Goal: Find specific page/section: Find specific page/section

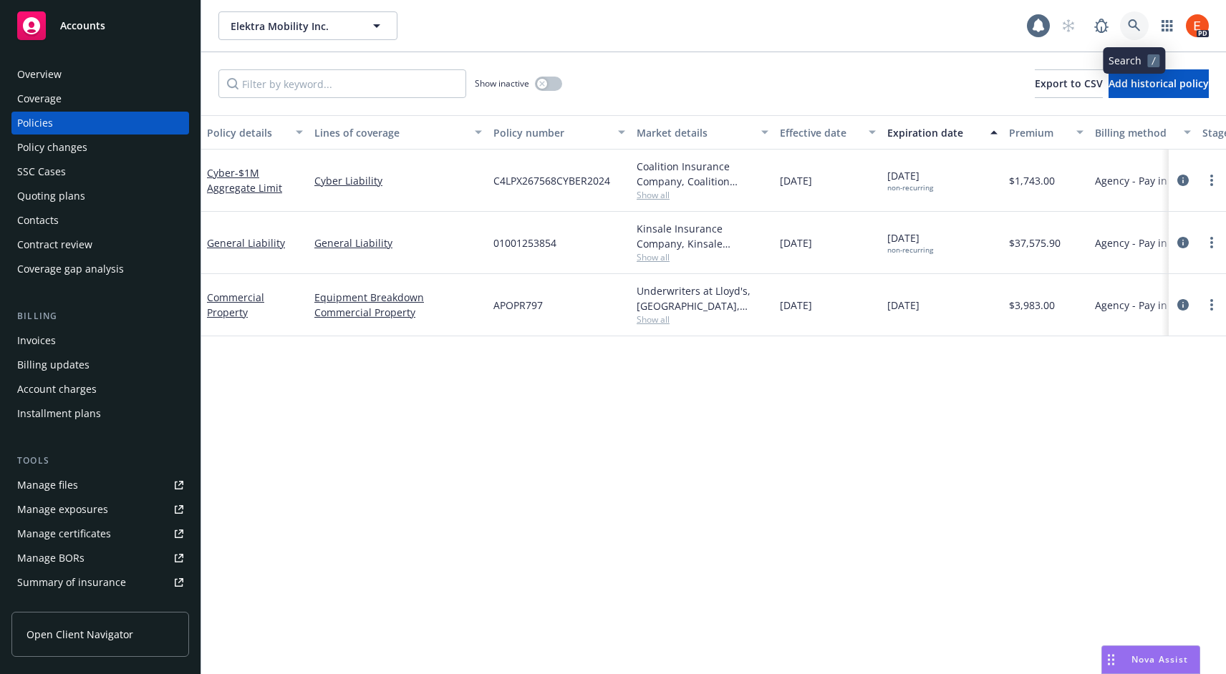
click at [1138, 28] on icon at bounding box center [1133, 25] width 13 height 13
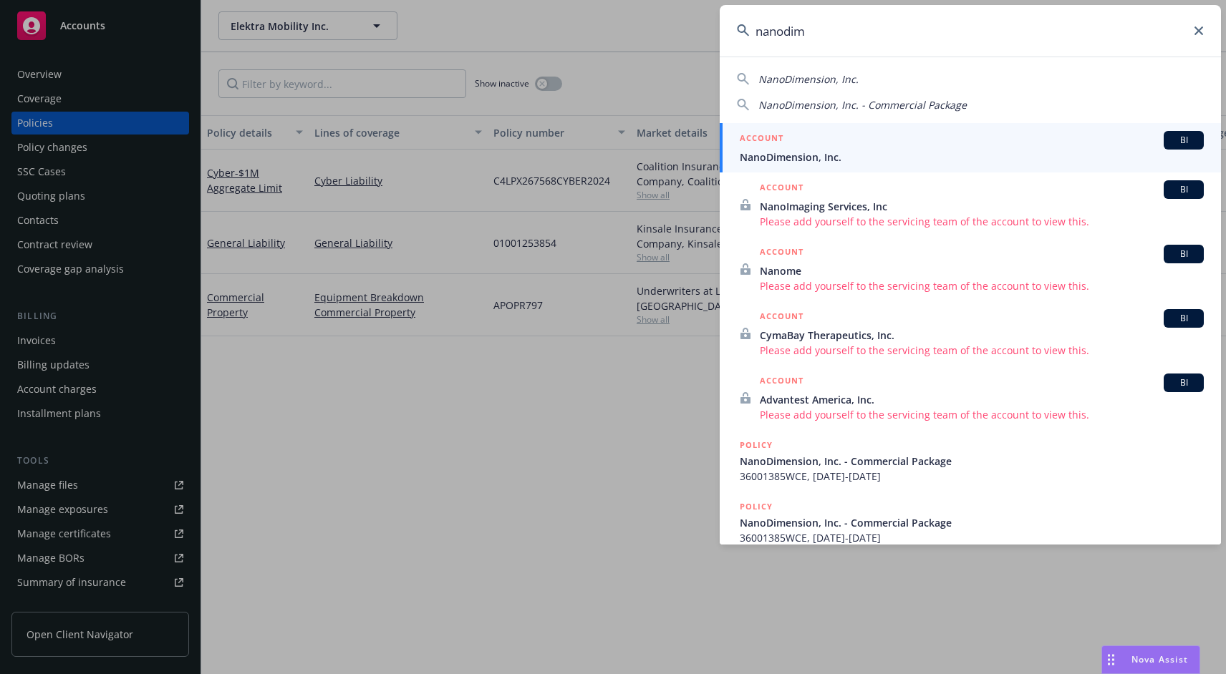
type input "nanodim"
click at [840, 142] on div "ACCOUNT BI" at bounding box center [971, 140] width 464 height 19
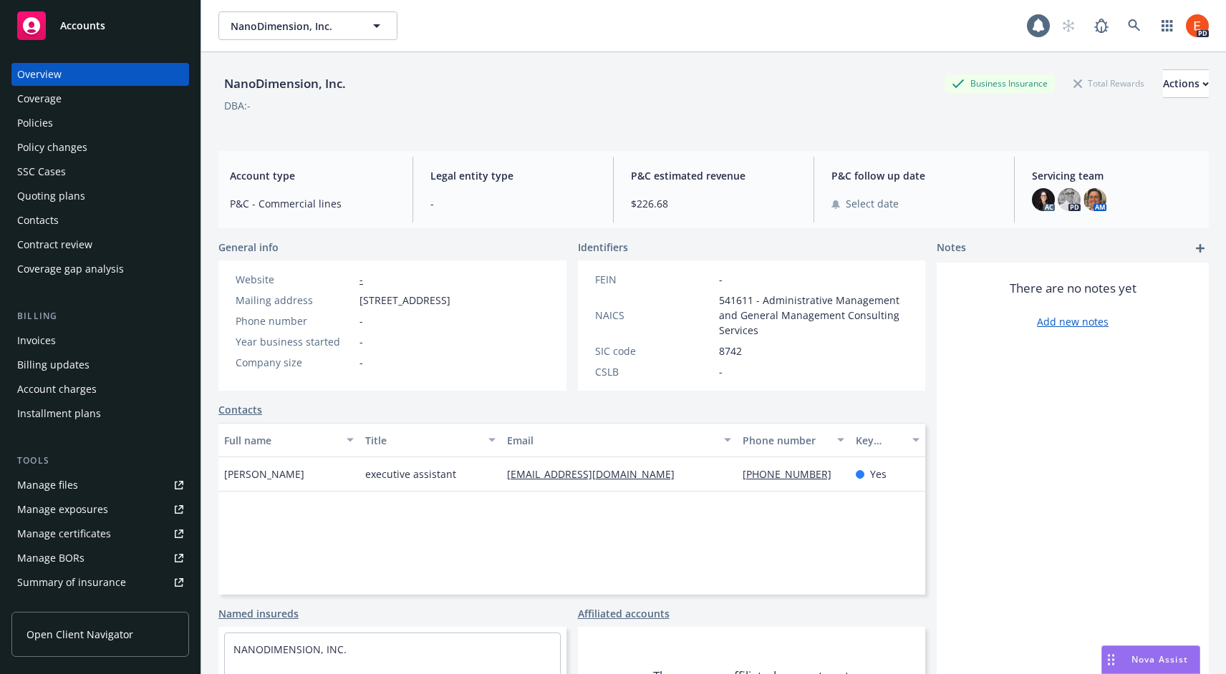
click at [45, 122] on div "Policies" at bounding box center [35, 123] width 36 height 23
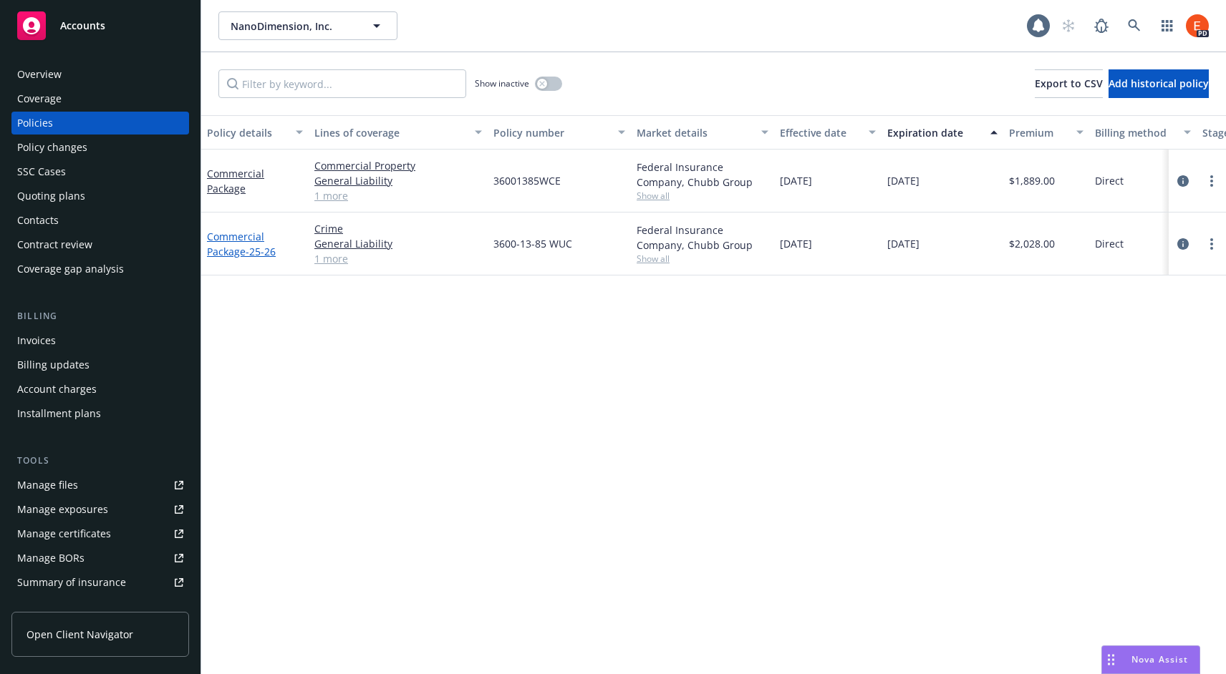
click at [222, 243] on link "Commercial Package - 25-26" at bounding box center [241, 244] width 69 height 29
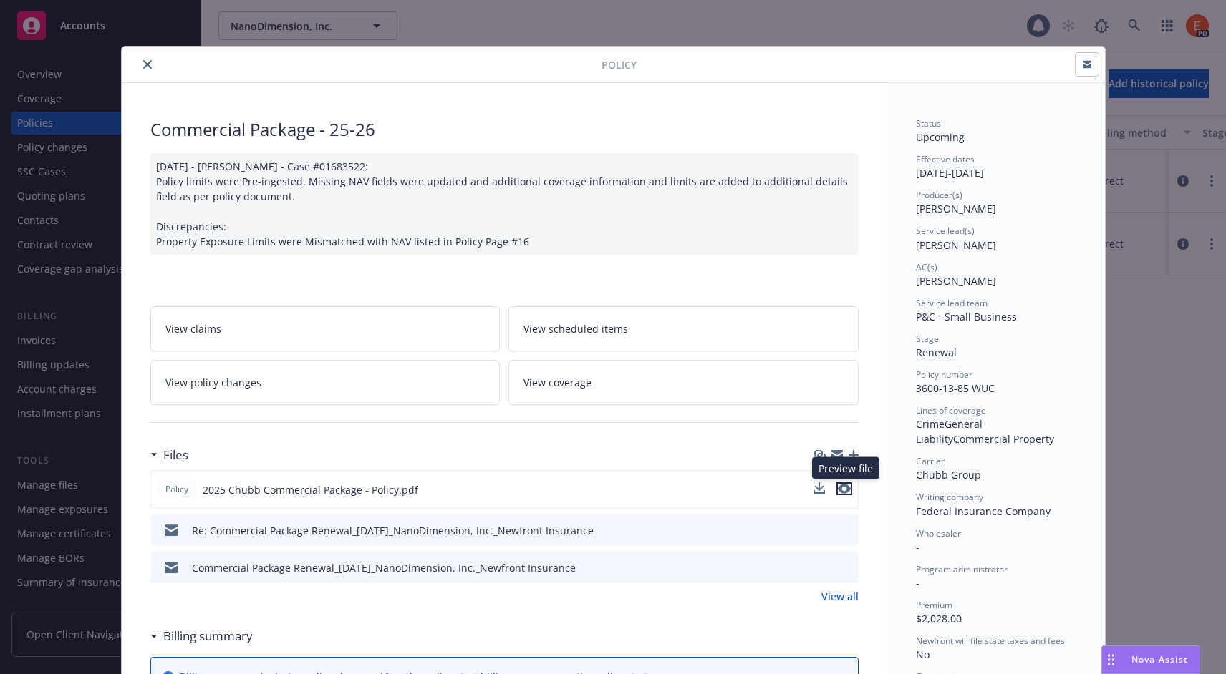
click at [843, 485] on icon "preview file" at bounding box center [844, 489] width 13 height 10
